Goal: Navigation & Orientation: Find specific page/section

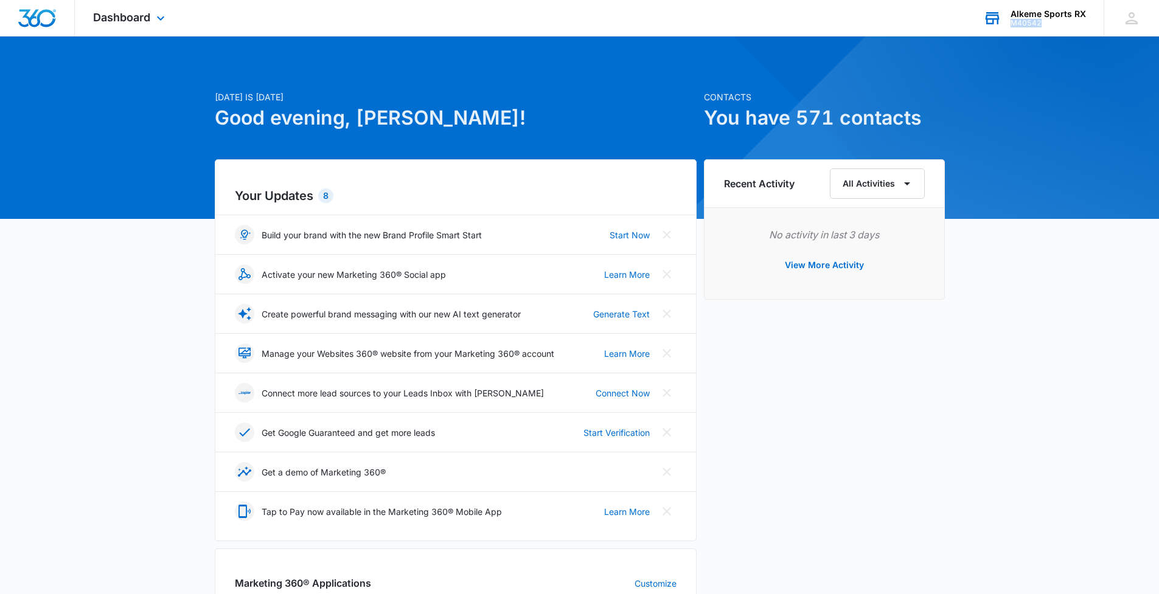
drag, startPoint x: 1048, startPoint y: 21, endPoint x: 1009, endPoint y: 23, distance: 39.0
click at [1009, 23] on div "Alkeme Sports RX M40542 Your Accounts View All" at bounding box center [1034, 18] width 139 height 36
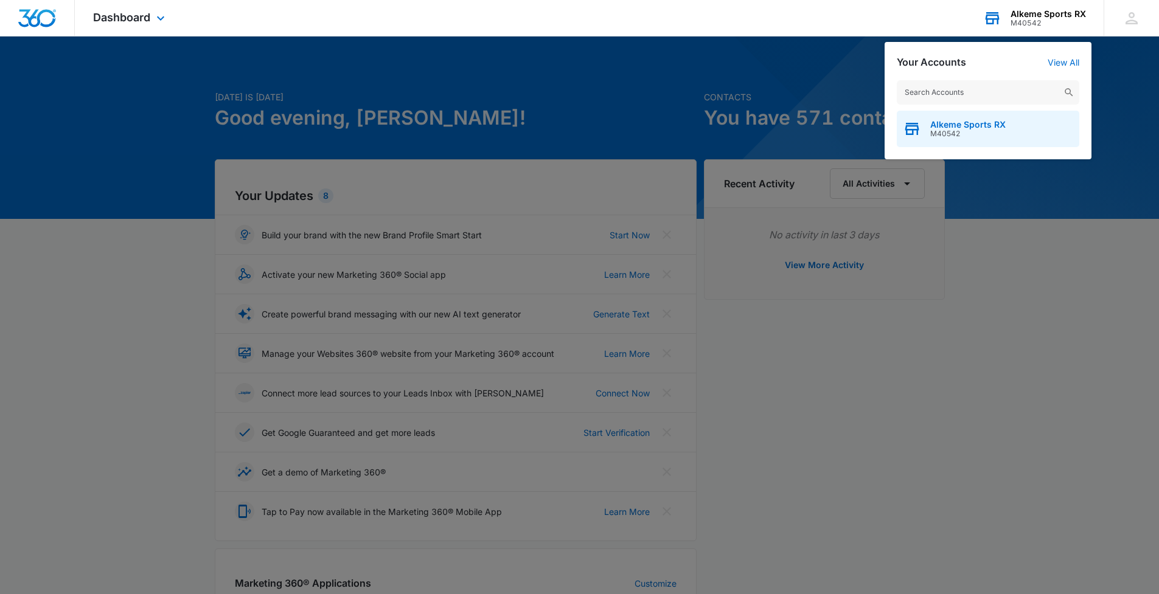
drag, startPoint x: 967, startPoint y: 134, endPoint x: 929, endPoint y: 134, distance: 37.7
click at [929, 134] on div "Alkeme Sports RX M40542" at bounding box center [988, 129] width 182 height 36
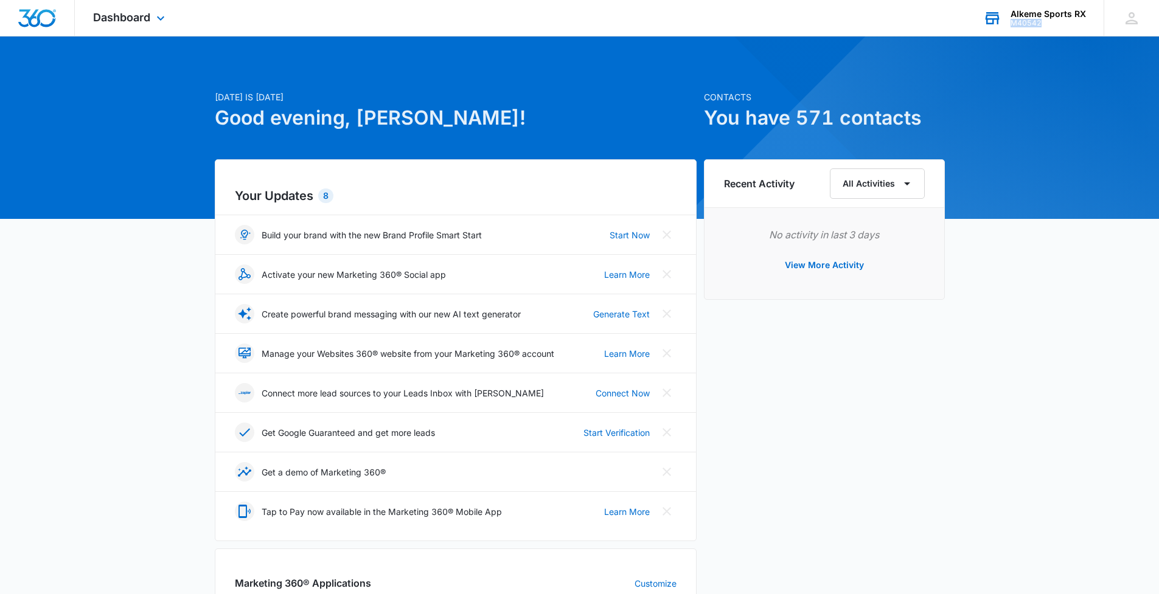
drag, startPoint x: 1046, startPoint y: 24, endPoint x: 1012, endPoint y: 22, distance: 33.5
click at [1012, 22] on div "M40542" at bounding box center [1047, 23] width 75 height 9
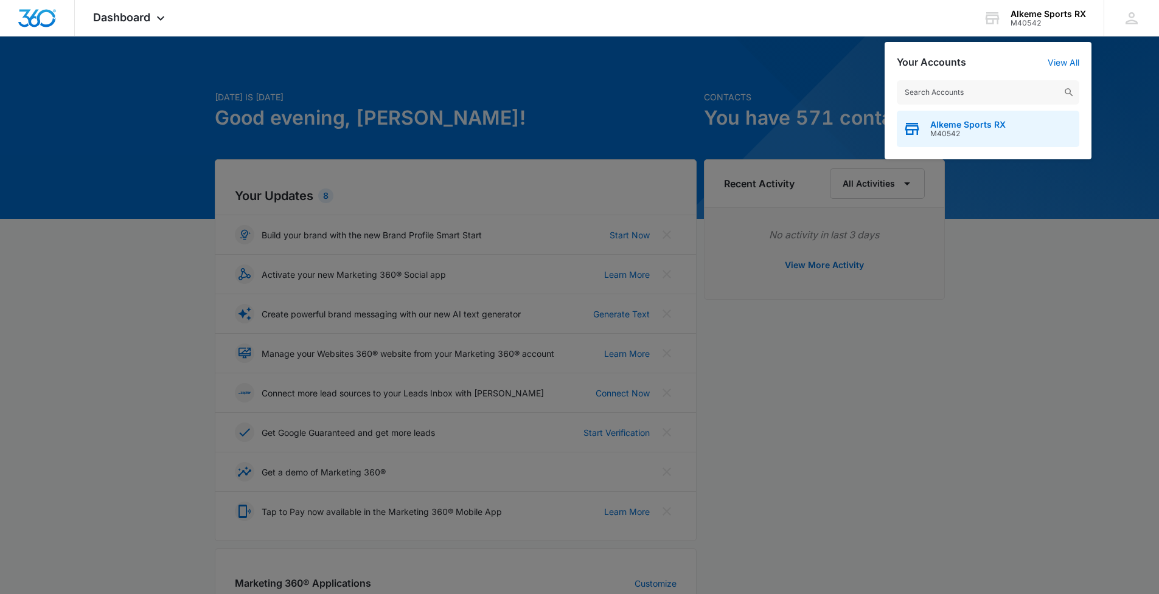
drag, startPoint x: 965, startPoint y: 132, endPoint x: 942, endPoint y: 131, distance: 23.7
click at [940, 132] on span "M40542" at bounding box center [967, 134] width 75 height 9
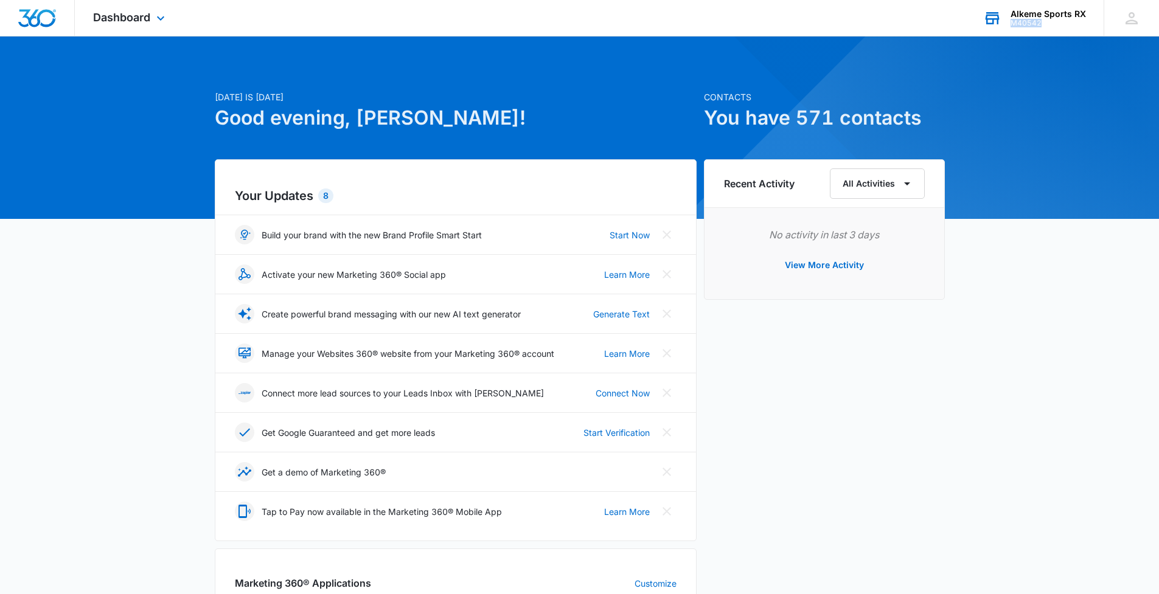
drag, startPoint x: 1051, startPoint y: 24, endPoint x: 1012, endPoint y: 24, distance: 38.3
click at [1012, 24] on div "M40542" at bounding box center [1047, 23] width 75 height 9
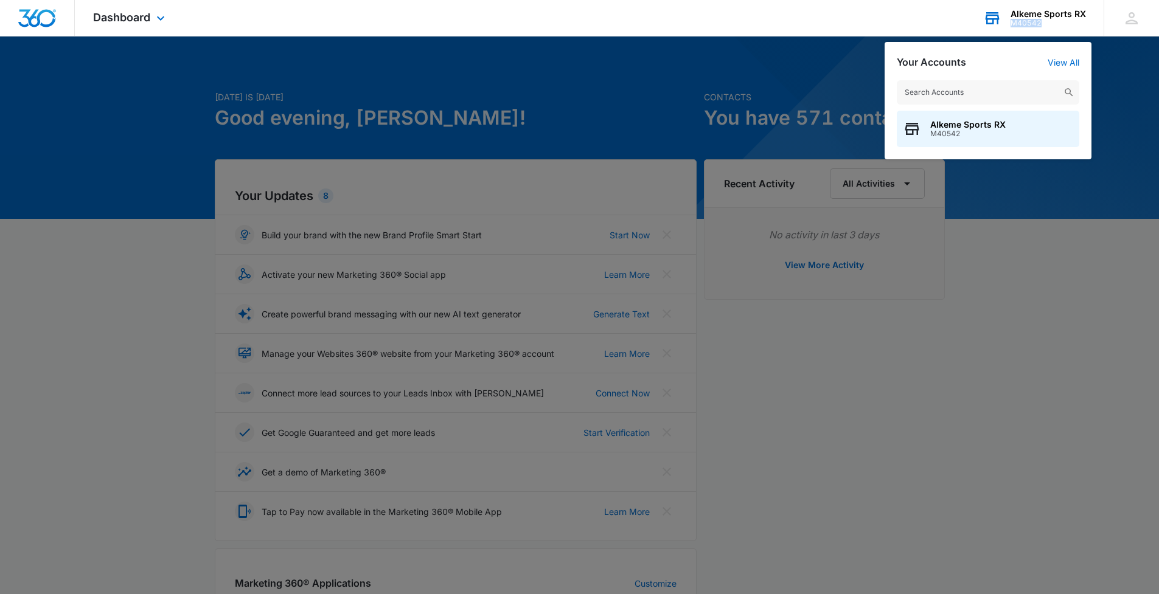
drag, startPoint x: 1049, startPoint y: 23, endPoint x: 1012, endPoint y: 25, distance: 37.8
click at [1012, 25] on div "M40542" at bounding box center [1047, 23] width 75 height 9
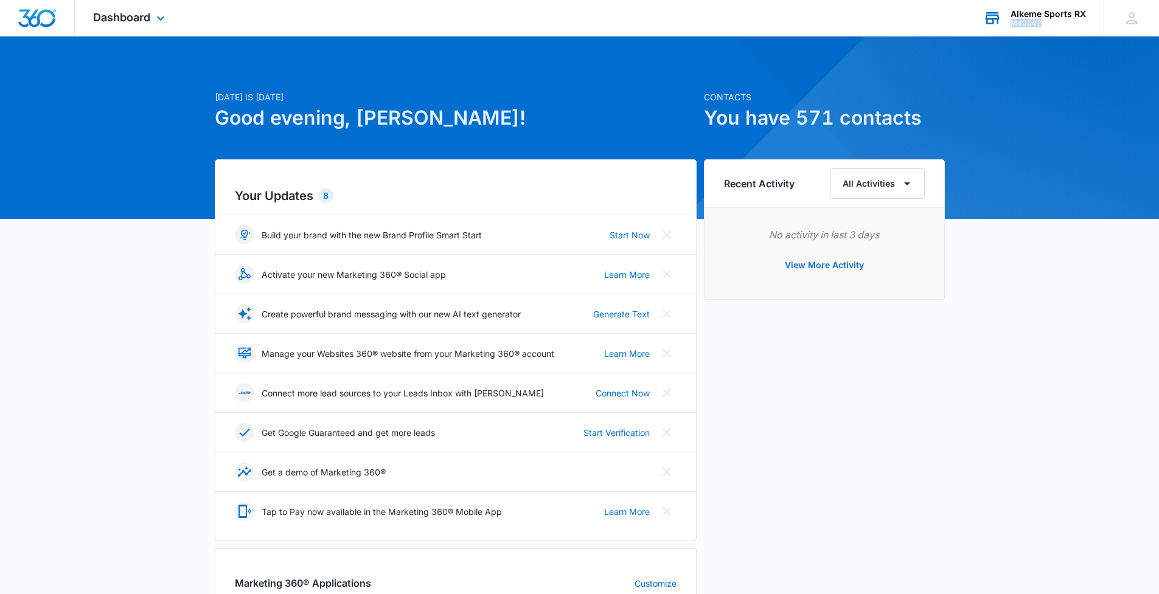
copy div "M40542"
click at [923, 328] on div "Recent Activity All Activities No activity in last 3 days View More Activity" at bounding box center [824, 527] width 241 height 737
